Goal: Find specific page/section: Find specific page/section

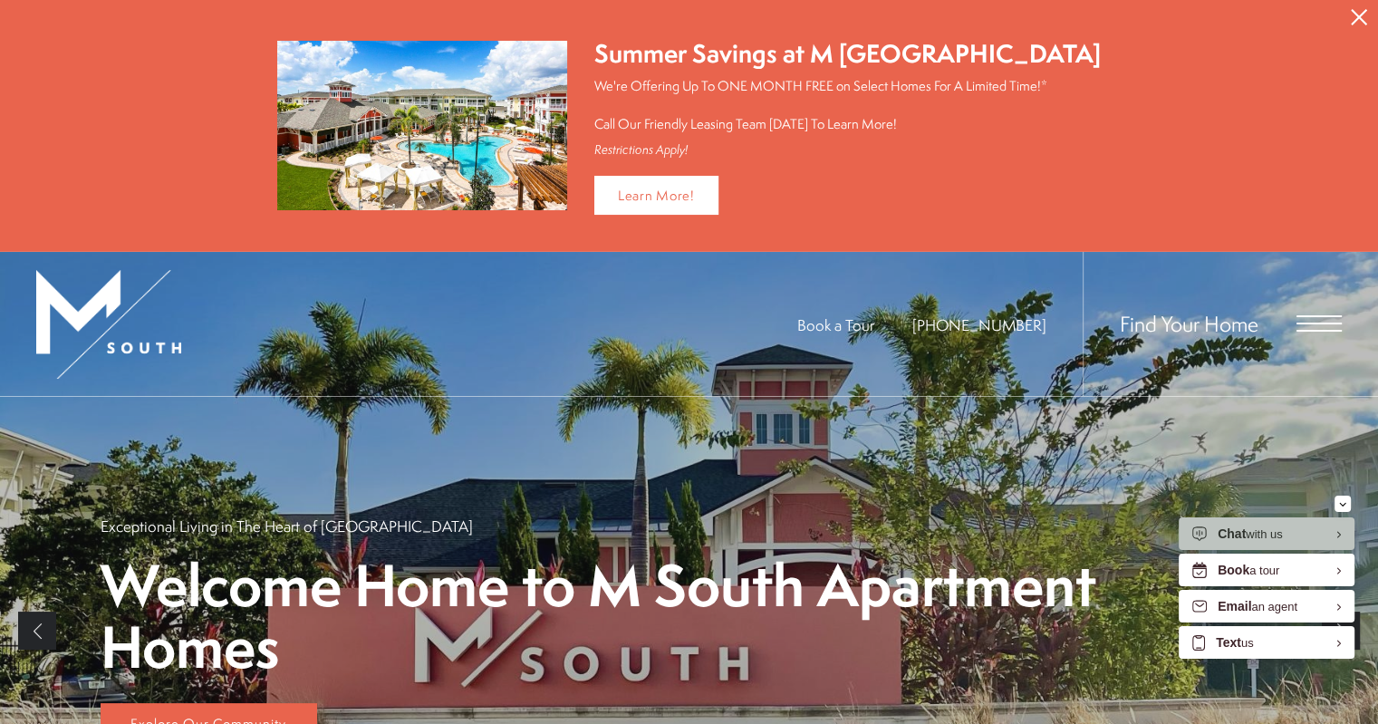
click at [1316, 315] on span "Open Menu" at bounding box center [1319, 316] width 45 height 2
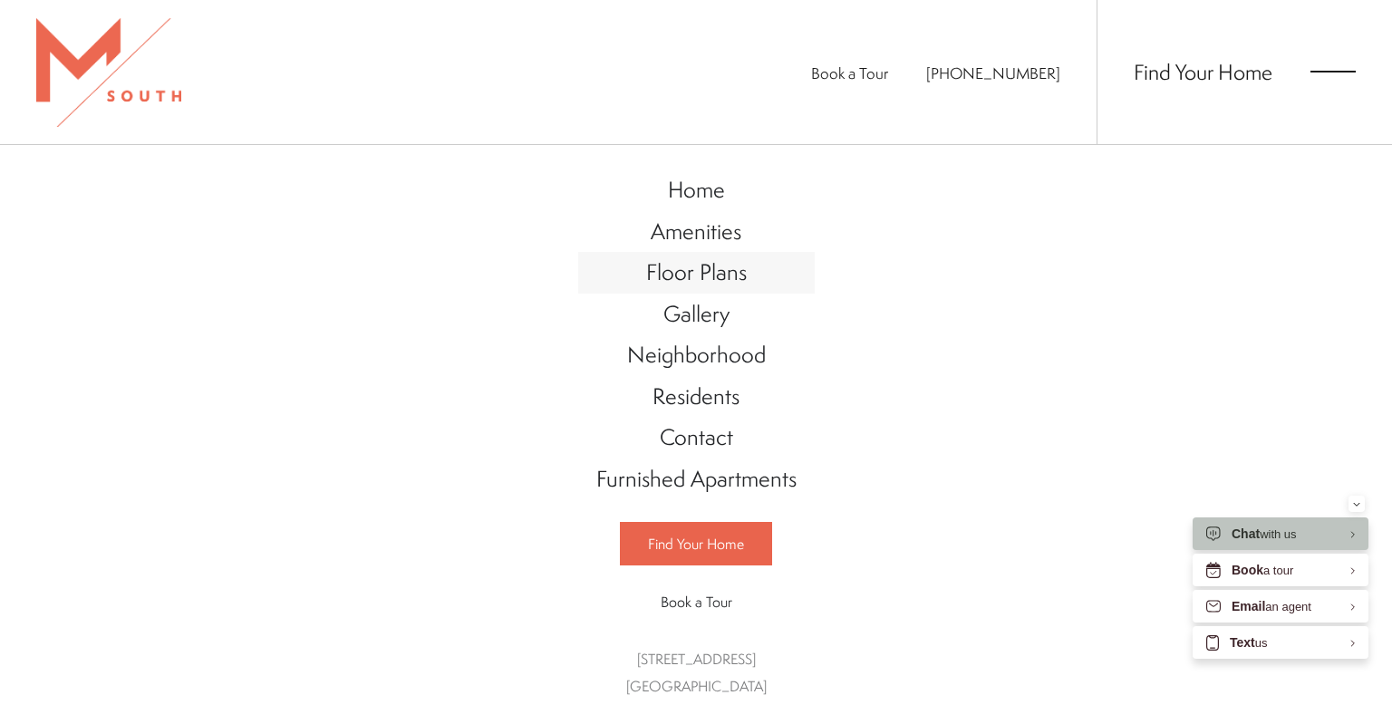
click at [724, 285] on span "Floor Plans" at bounding box center [696, 271] width 101 height 31
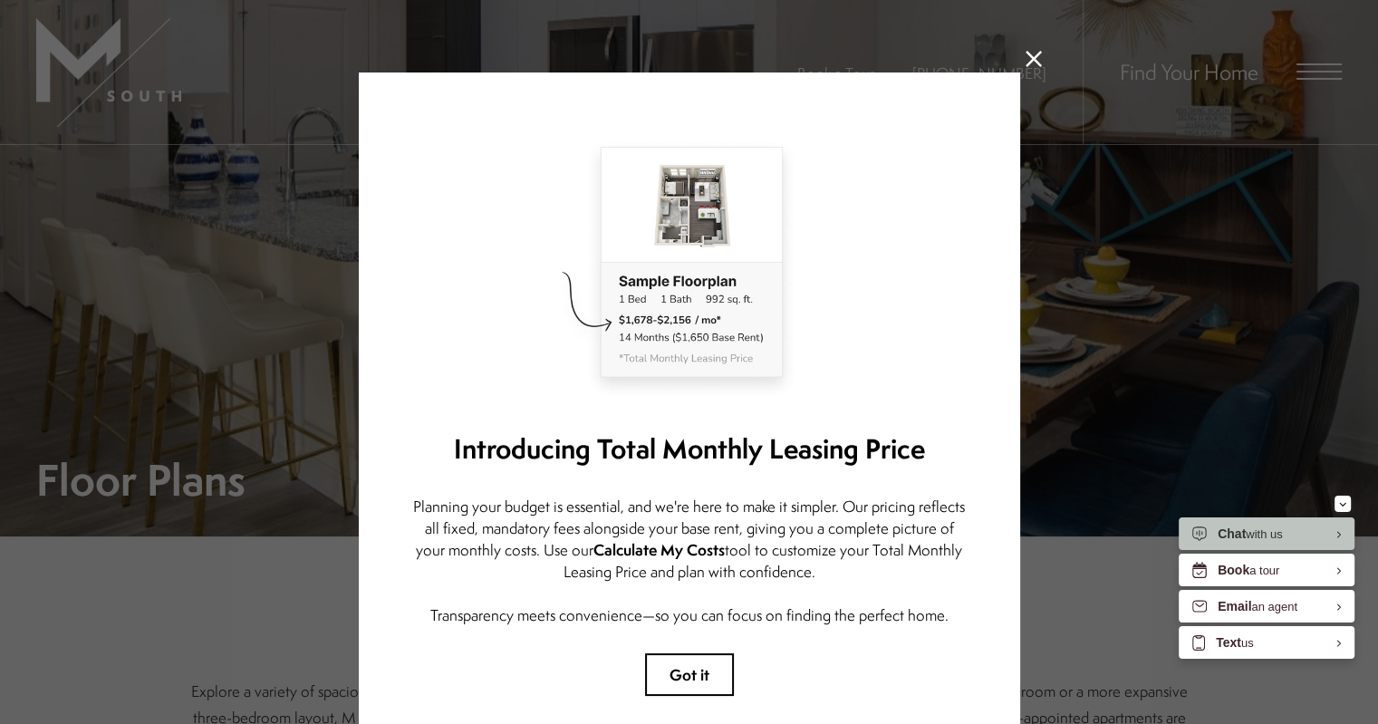
click at [1027, 57] on icon at bounding box center [1034, 59] width 16 height 16
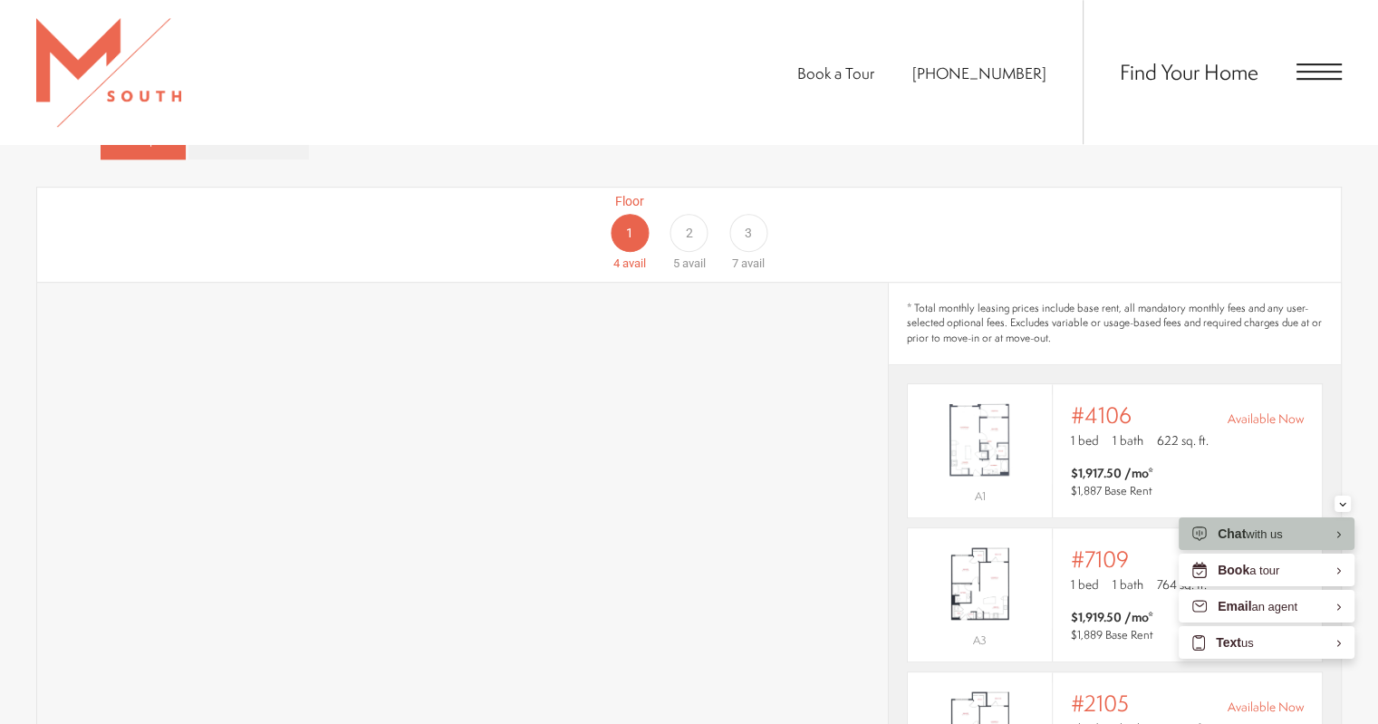
scroll to position [1122, 0]
click at [747, 225] on span "3" at bounding box center [748, 234] width 7 height 19
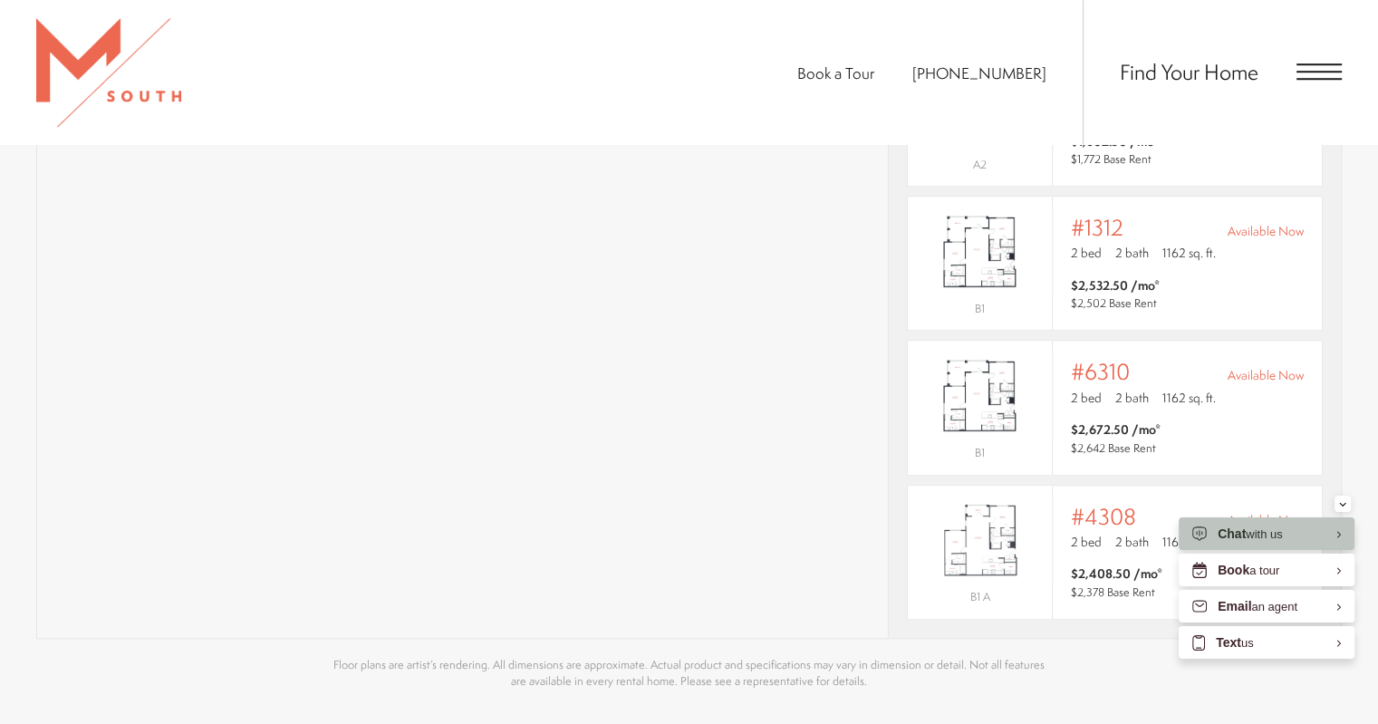
scroll to position [1500, 0]
